Goal: Find specific page/section: Find specific page/section

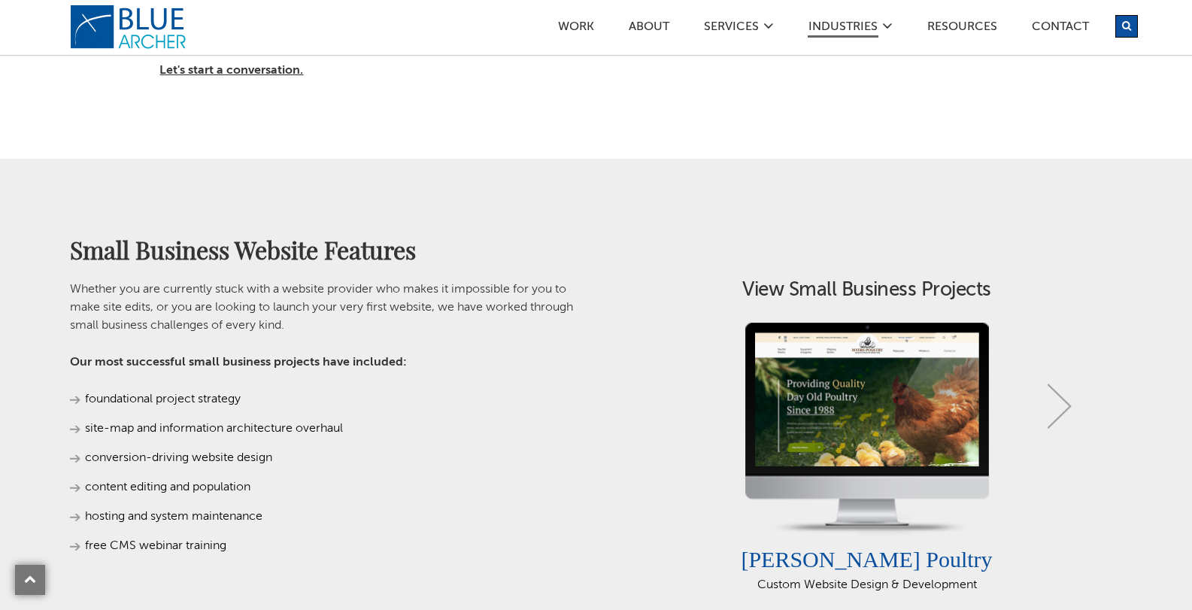
scroll to position [953, 0]
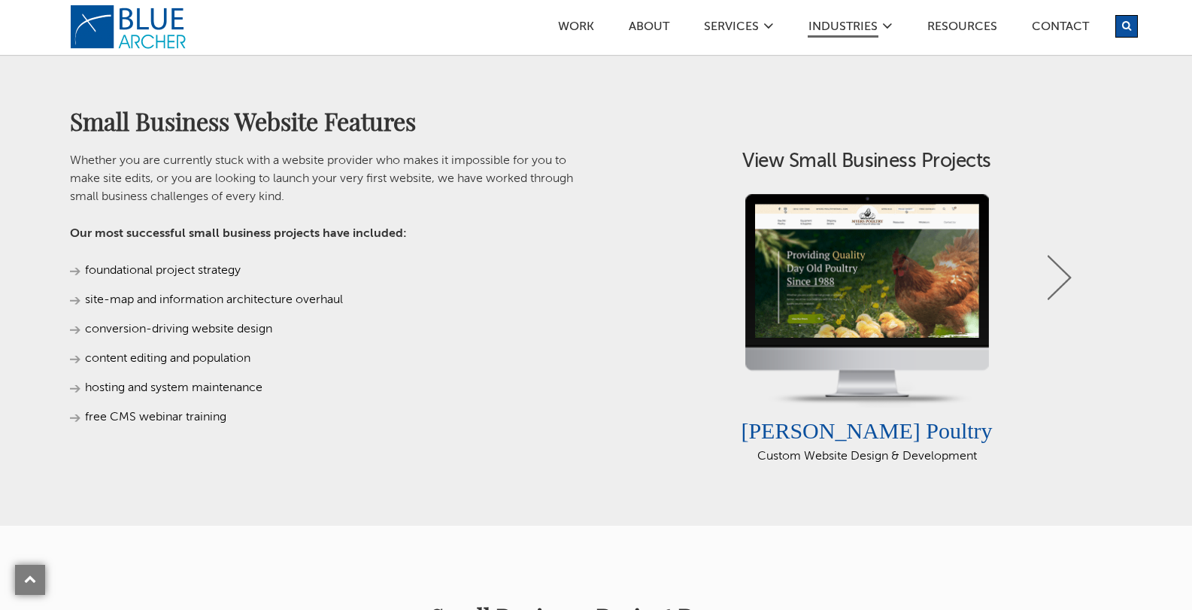
click at [1071, 283] on div "View More [PERSON_NAME] Poultry Custom Website Design & Development" at bounding box center [866, 329] width 511 height 271
click at [1057, 276] on link "Next" at bounding box center [1059, 277] width 24 height 45
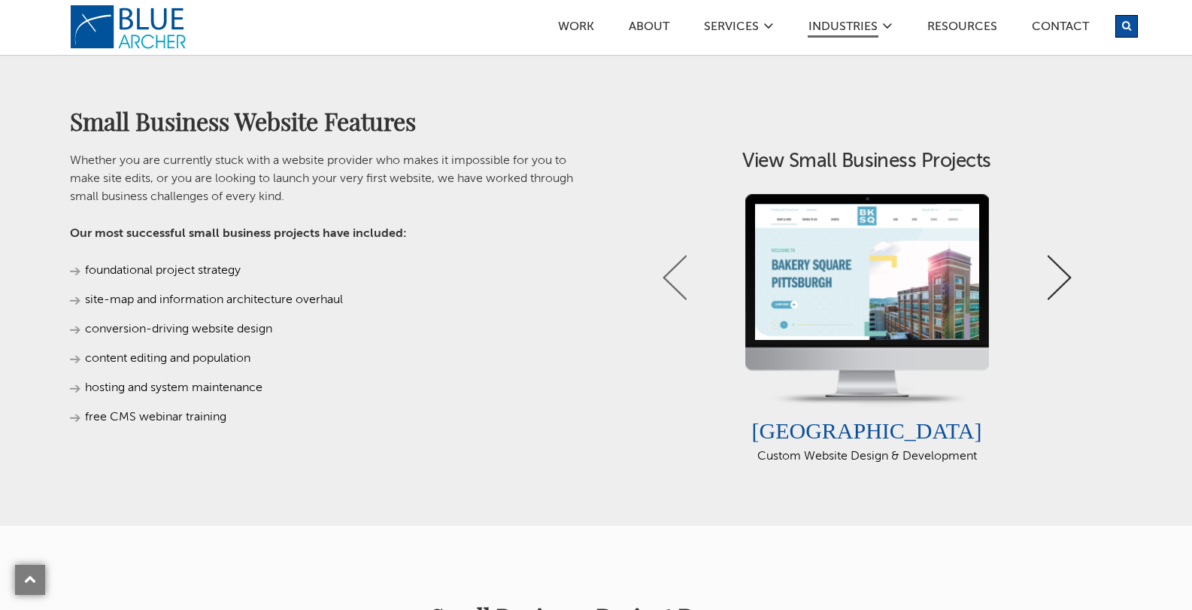
click at [1057, 276] on link "Next" at bounding box center [1059, 277] width 24 height 45
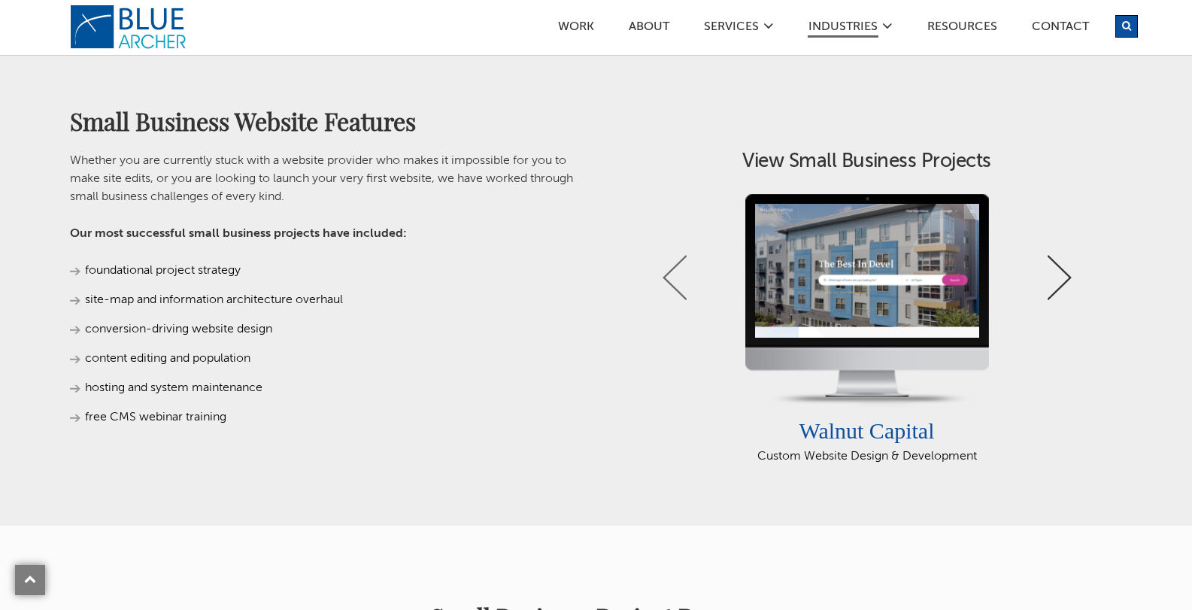
click at [1057, 276] on link "Next" at bounding box center [1059, 277] width 24 height 45
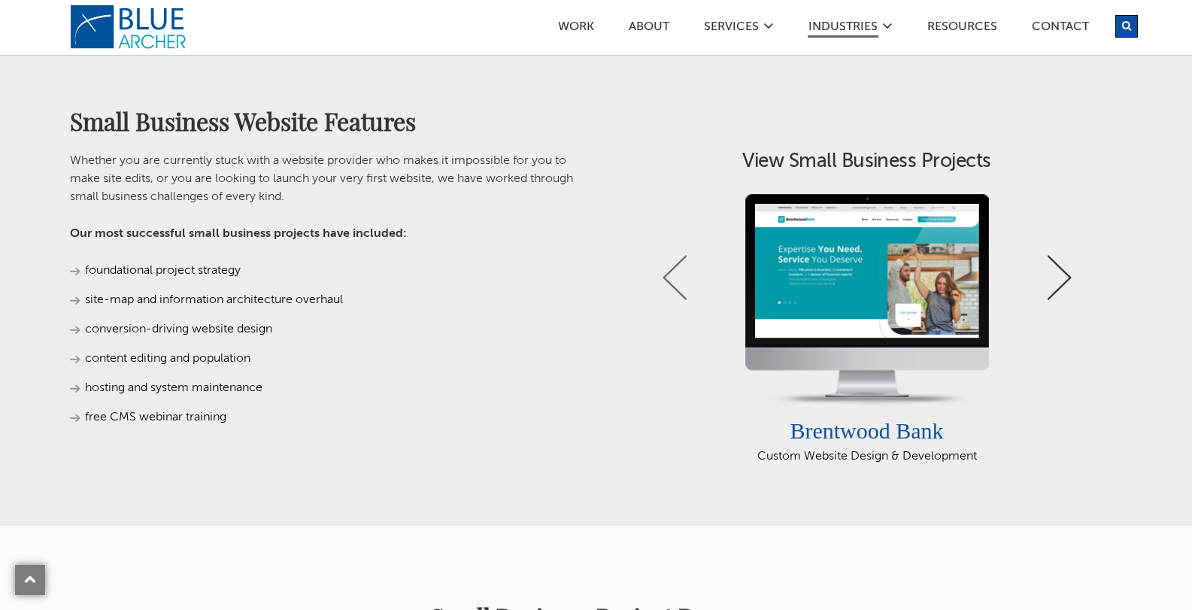
click at [1057, 276] on link "Next" at bounding box center [1059, 277] width 24 height 45
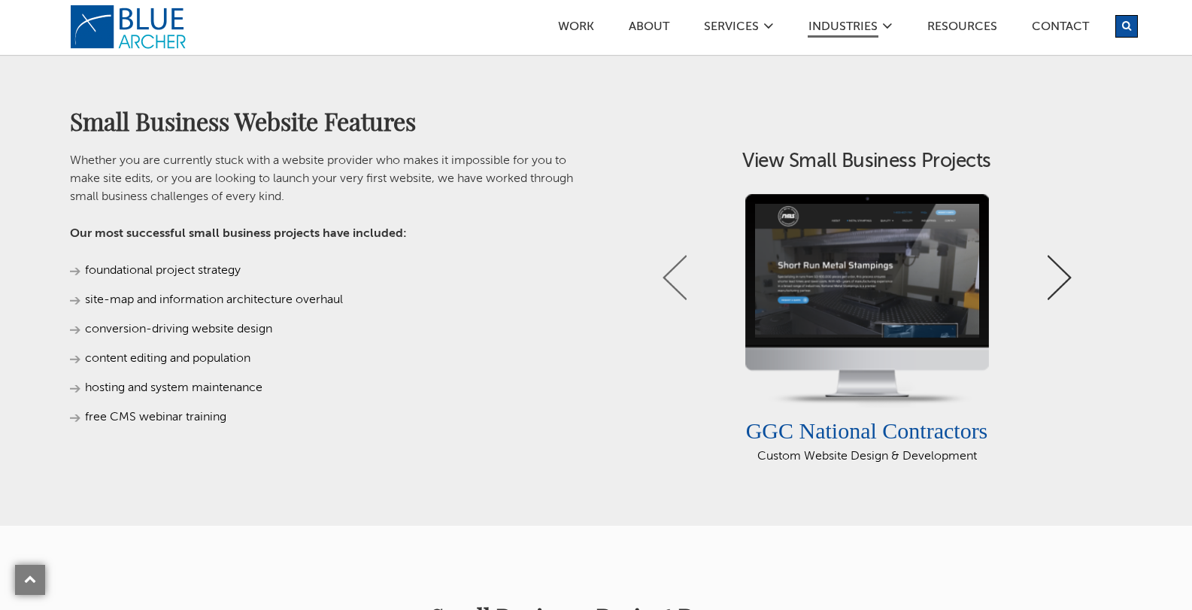
click at [1057, 276] on link "Next" at bounding box center [1059, 277] width 24 height 45
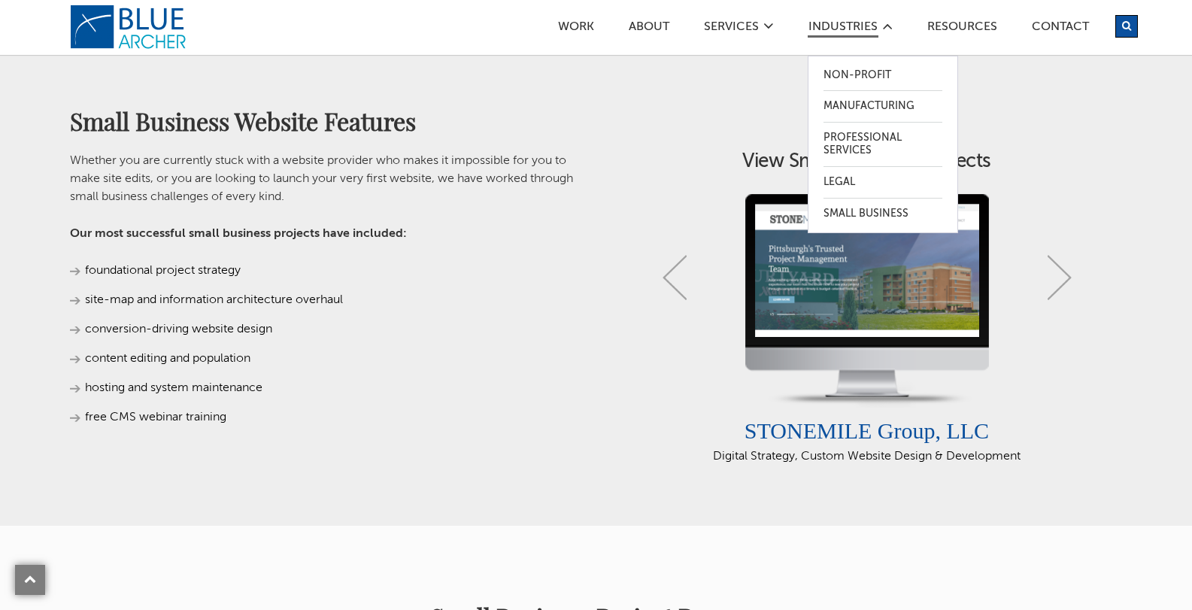
click at [819, 163] on ul "Non-Profit Manufacturing Professional Services Legal Small Business" at bounding box center [883, 145] width 150 height 178
click at [862, 144] on link "Professional Services" at bounding box center [882, 145] width 119 height 44
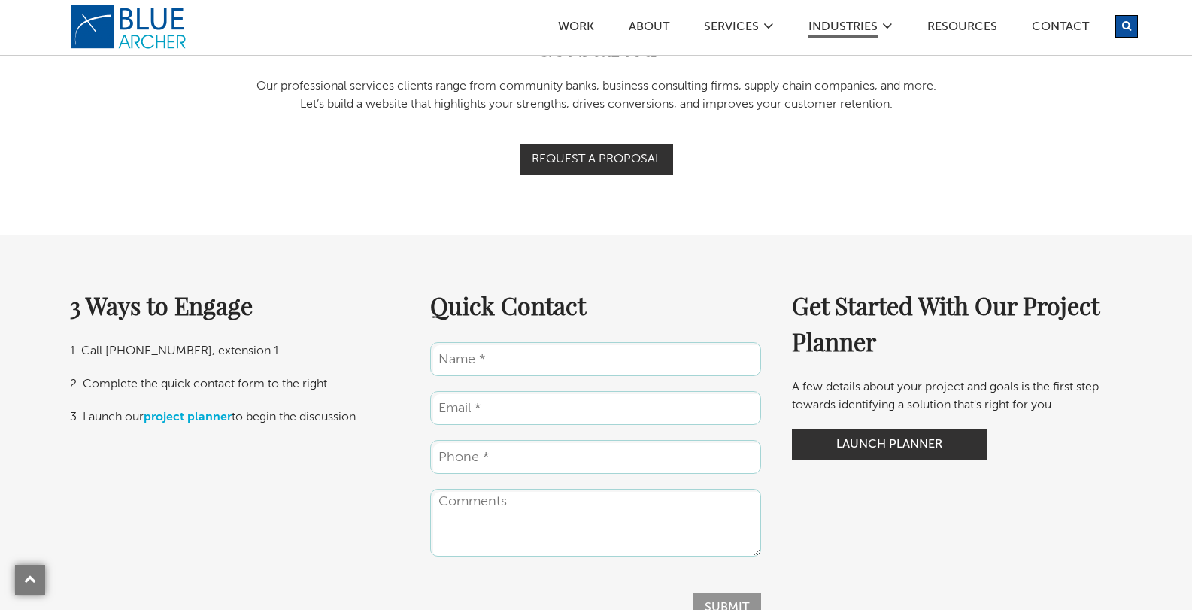
scroll to position [3187, 0]
